Goal: Task Accomplishment & Management: Complete application form

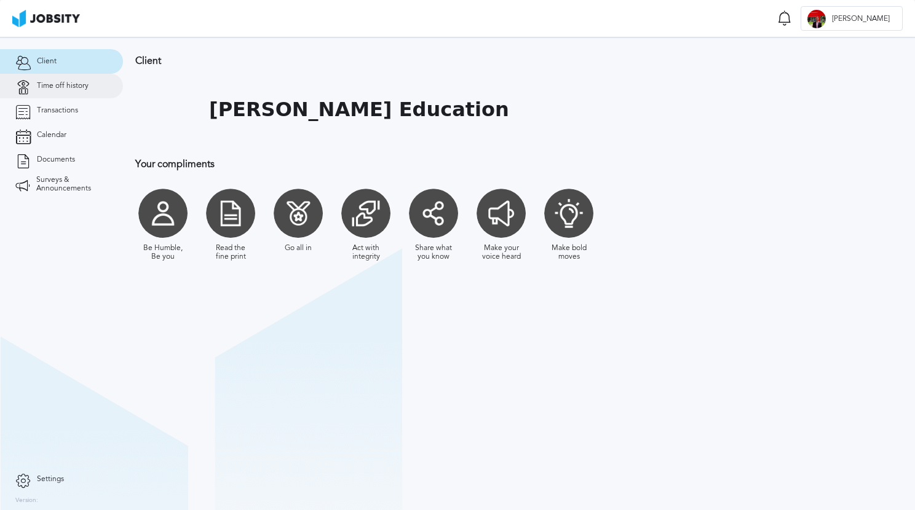
click at [61, 83] on span "Time off history" at bounding box center [63, 86] width 52 height 9
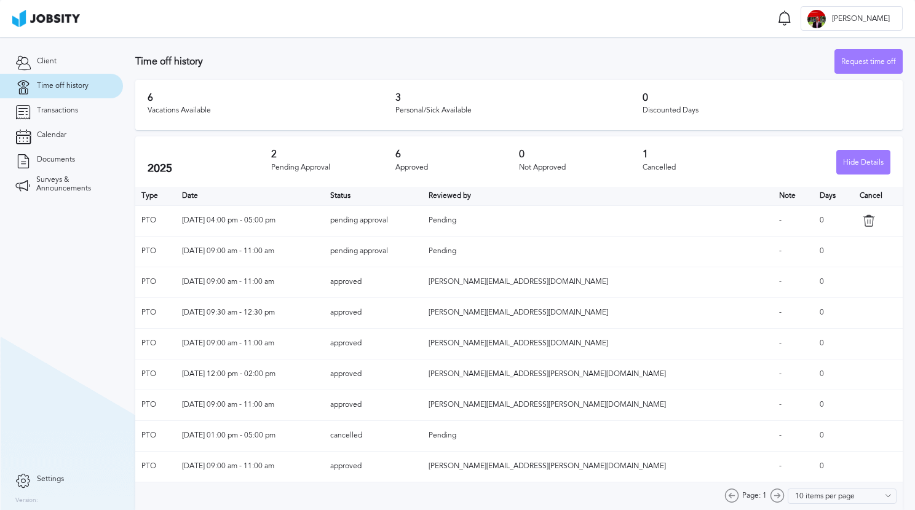
click at [863, 218] on icon at bounding box center [869, 221] width 12 height 12
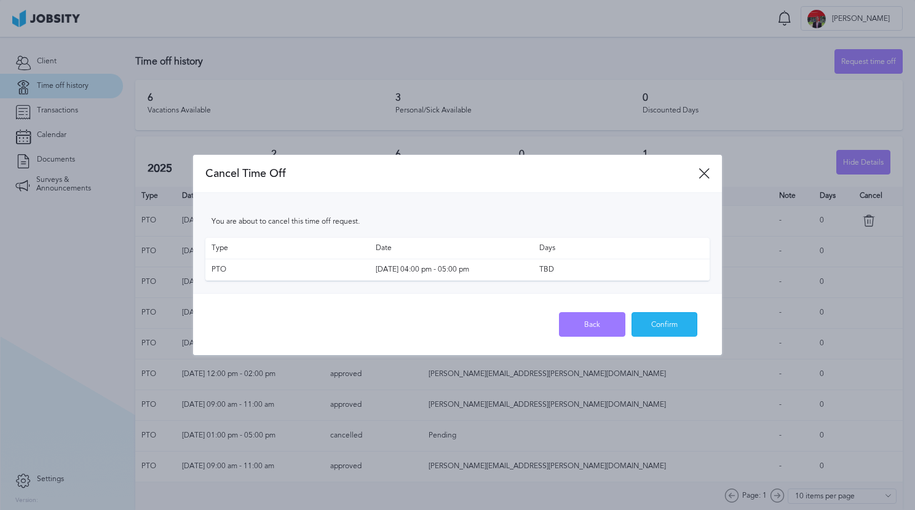
click at [658, 328] on div "Confirm" at bounding box center [664, 325] width 65 height 25
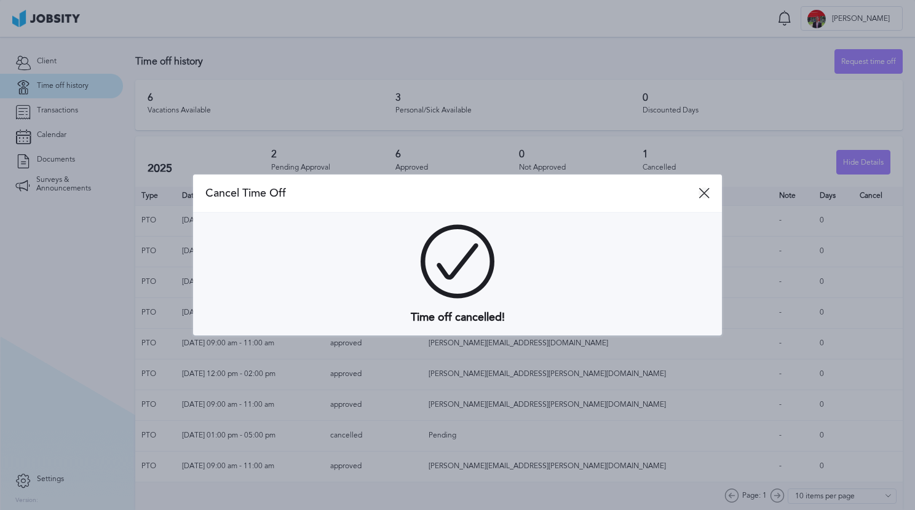
click at [700, 194] on icon at bounding box center [703, 193] width 11 height 11
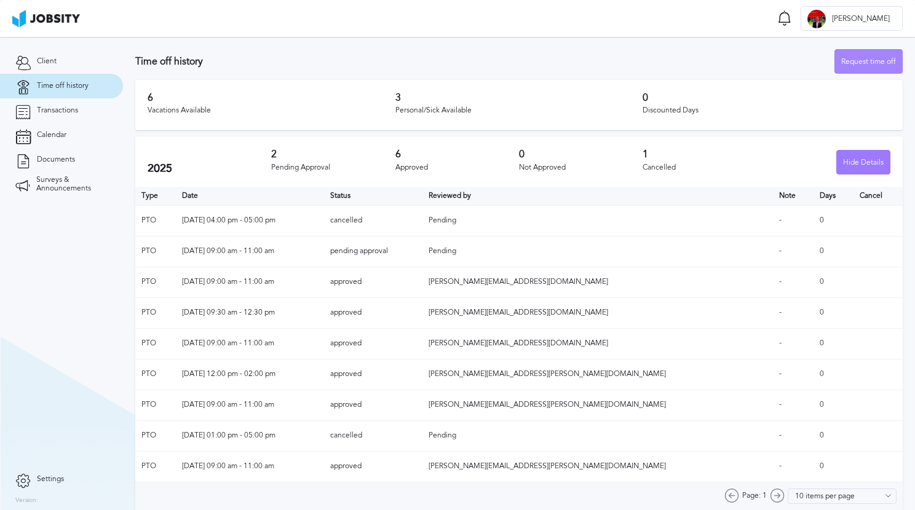
click at [843, 57] on div "Request time off" at bounding box center [868, 62] width 67 height 25
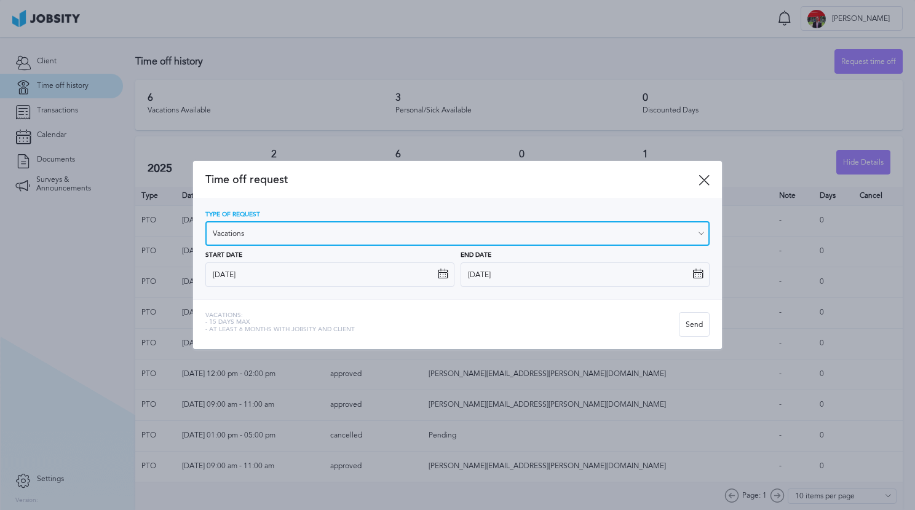
click at [347, 234] on input "Vacations" at bounding box center [457, 233] width 504 height 25
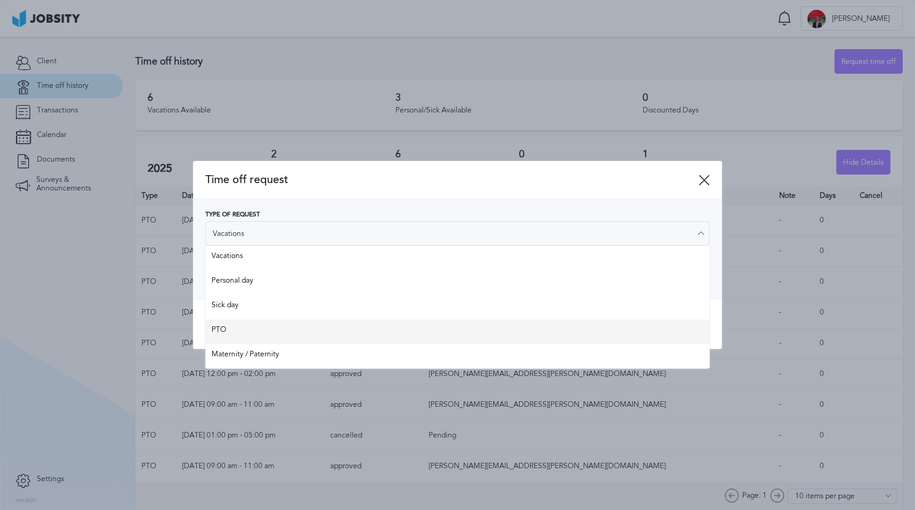
type input "PTO"
click at [344, 325] on div "Time off request Type of Request PTO Vacations Personal day Sick day PTO Matern…" at bounding box center [457, 255] width 529 height 188
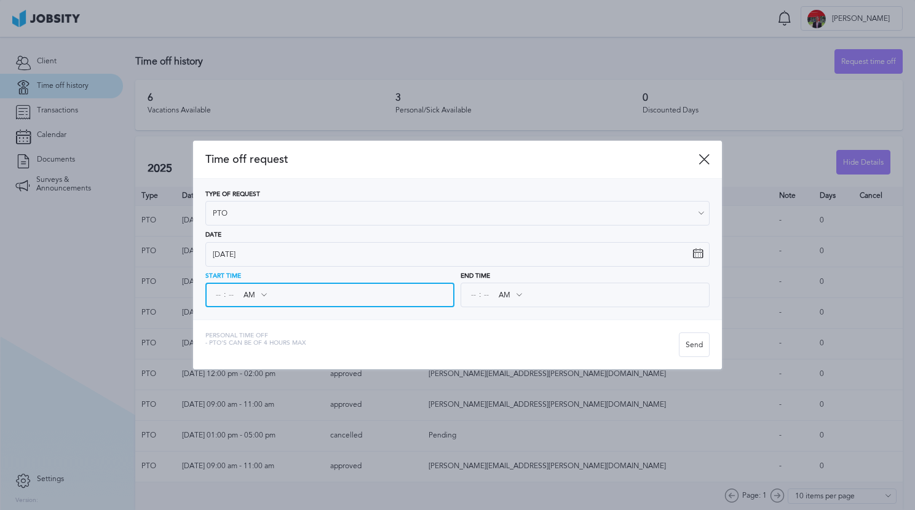
click at [213, 294] on input at bounding box center [218, 295] width 11 height 22
type input "03"
click at [231, 293] on input at bounding box center [231, 295] width 11 height 22
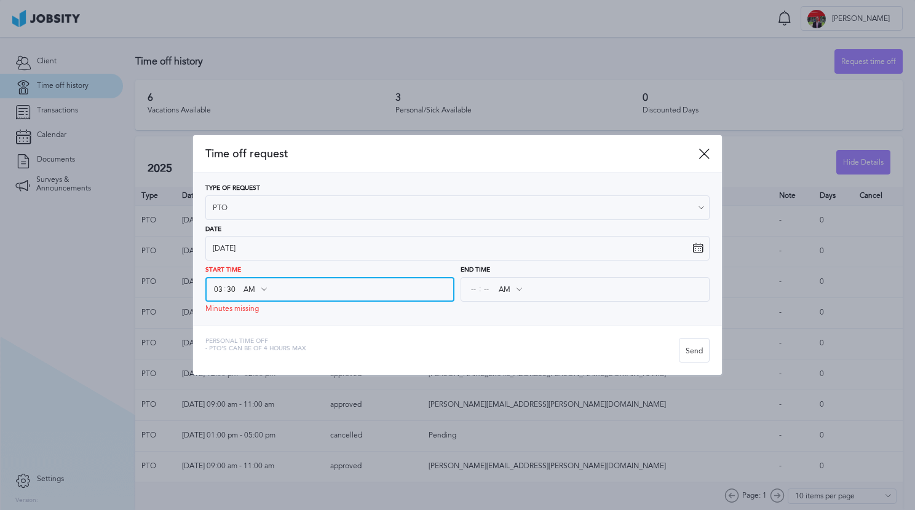
type input "30"
click at [247, 298] on input "AM" at bounding box center [255, 290] width 36 height 22
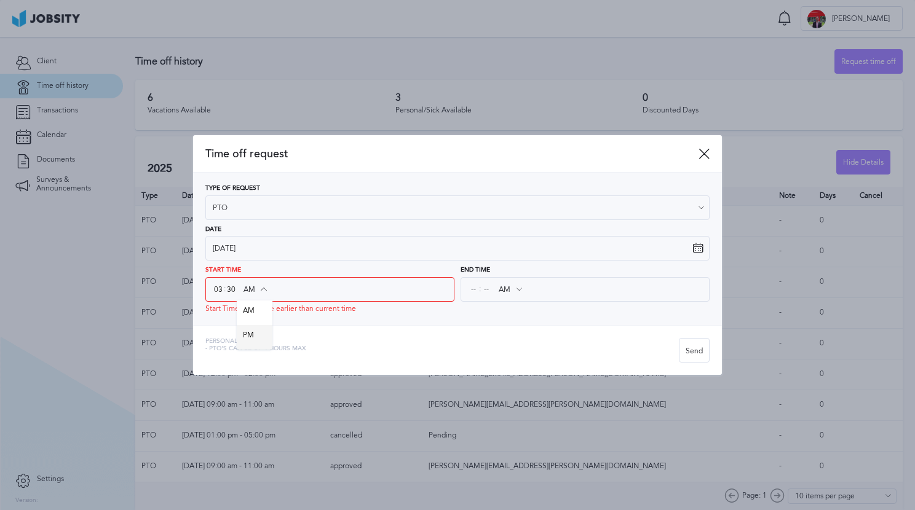
type input "PM"
click at [250, 332] on div "Time off request Type of Request PTO Vacations Personal day Sick day PTO Matern…" at bounding box center [457, 255] width 529 height 240
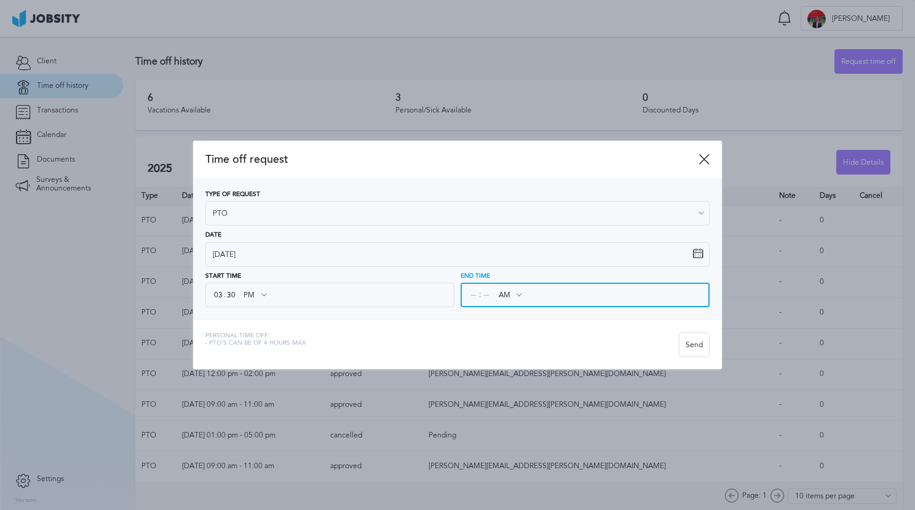
click at [473, 299] on input at bounding box center [473, 295] width 11 height 22
type input "05"
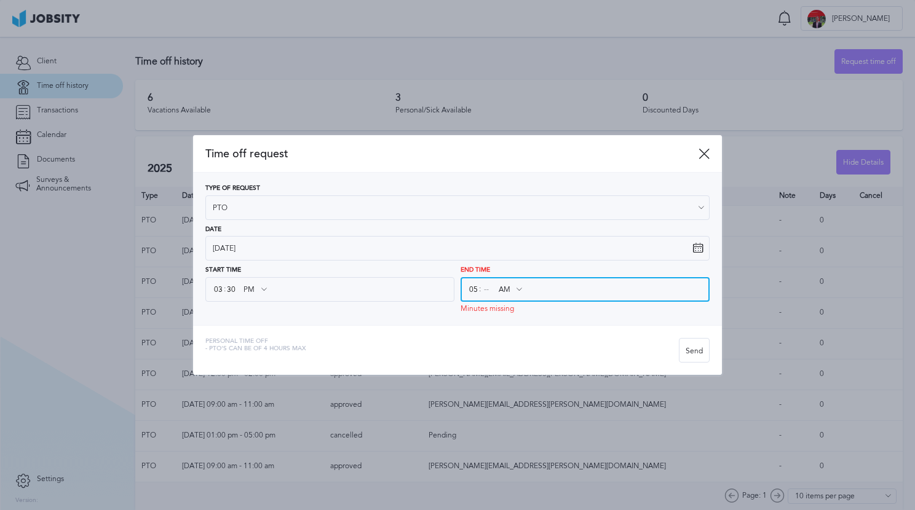
click at [484, 299] on input at bounding box center [486, 290] width 11 height 22
type input "30"
click at [516, 295] on input "AM" at bounding box center [510, 290] width 36 height 22
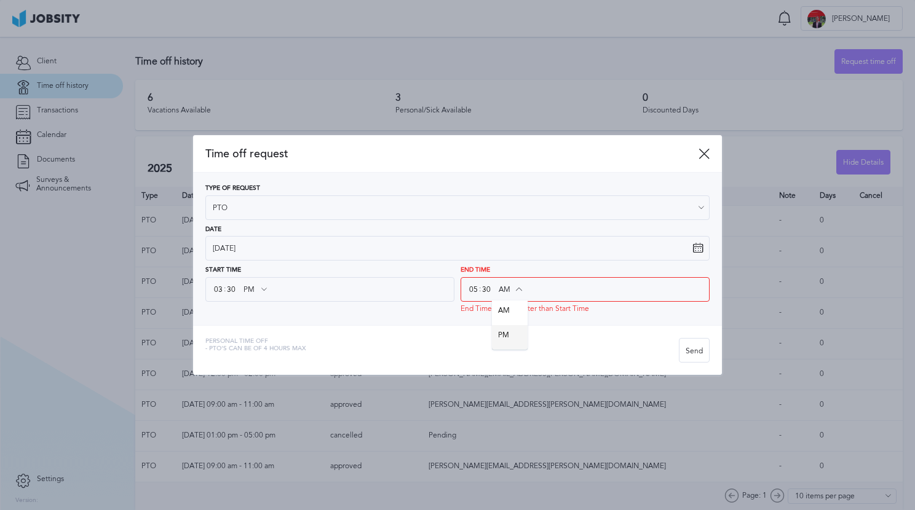
type input "PM"
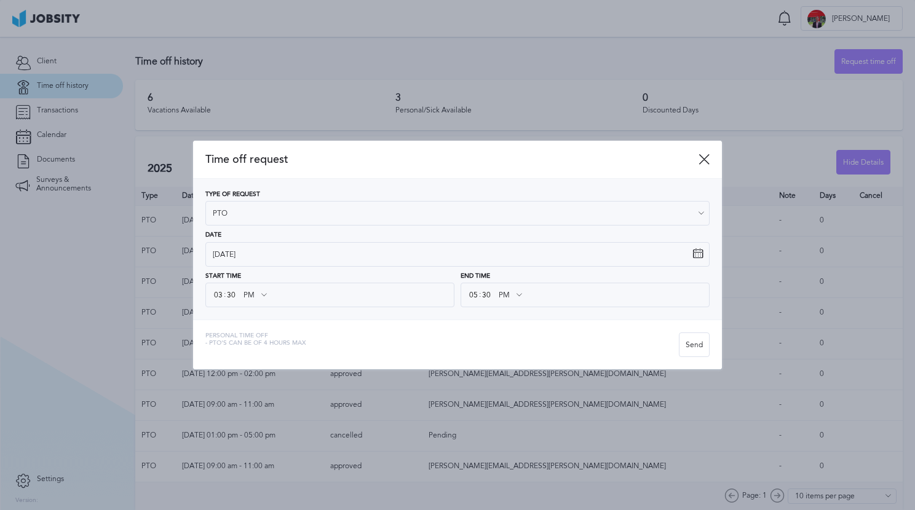
click at [506, 330] on div "Time off request Type of Request PTO Vacations Personal day Sick day PTO Matern…" at bounding box center [457, 255] width 529 height 229
click at [517, 344] on div "Personal Time Off - PTO's can be of 4 hours max" at bounding box center [441, 345] width 473 height 25
click at [697, 349] on div "Send" at bounding box center [694, 345] width 30 height 25
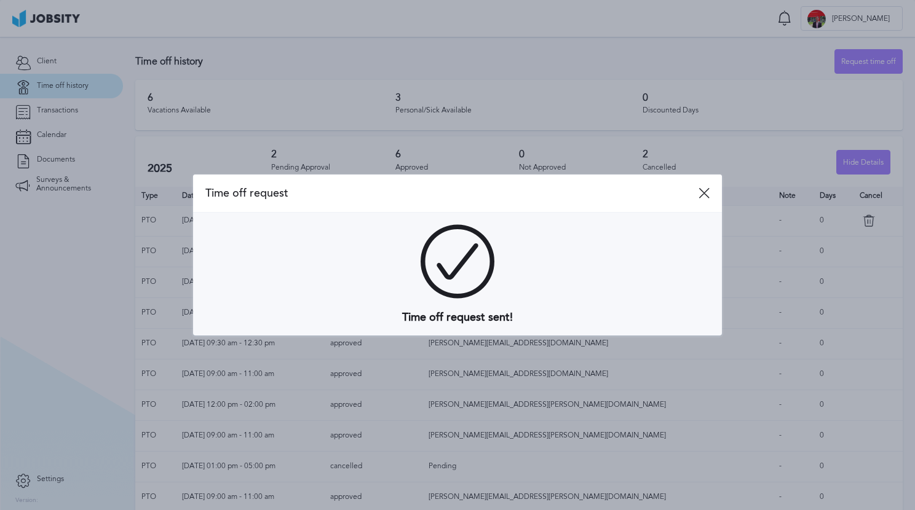
click at [697, 194] on span "Time off request" at bounding box center [451, 193] width 493 height 13
click at [702, 194] on icon at bounding box center [703, 193] width 11 height 11
